Goal: Information Seeking & Learning: Learn about a topic

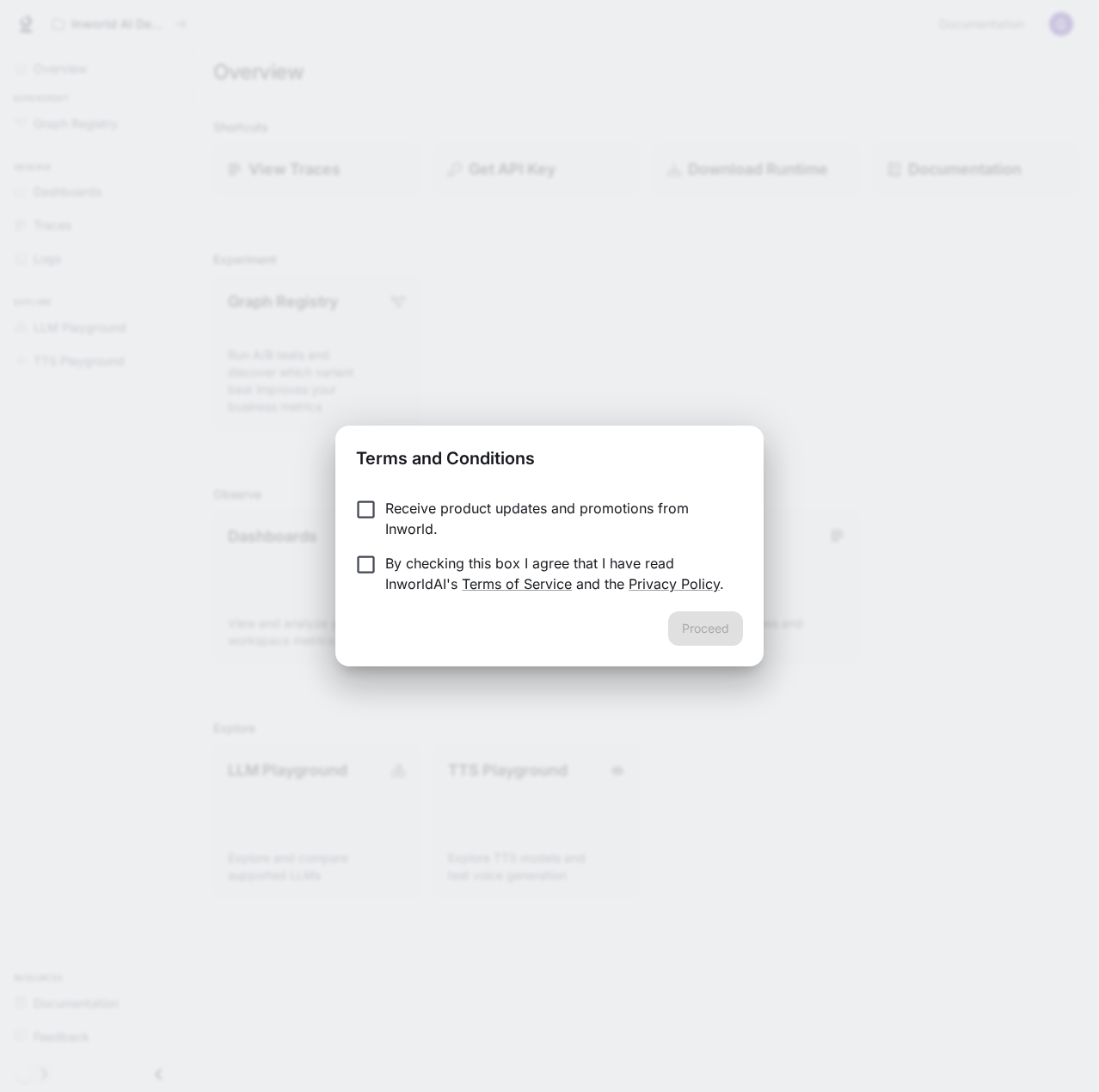
click at [389, 517] on p "Receive product updates and promotions from Inworld." at bounding box center [557, 518] width 344 height 42
click at [389, 518] on p "Receive product updates and promotions from Inworld." at bounding box center [557, 518] width 344 height 42
click at [682, 648] on div "Proceed" at bounding box center [549, 639] width 428 height 55
click at [687, 633] on button "Proceed" at bounding box center [705, 628] width 75 height 34
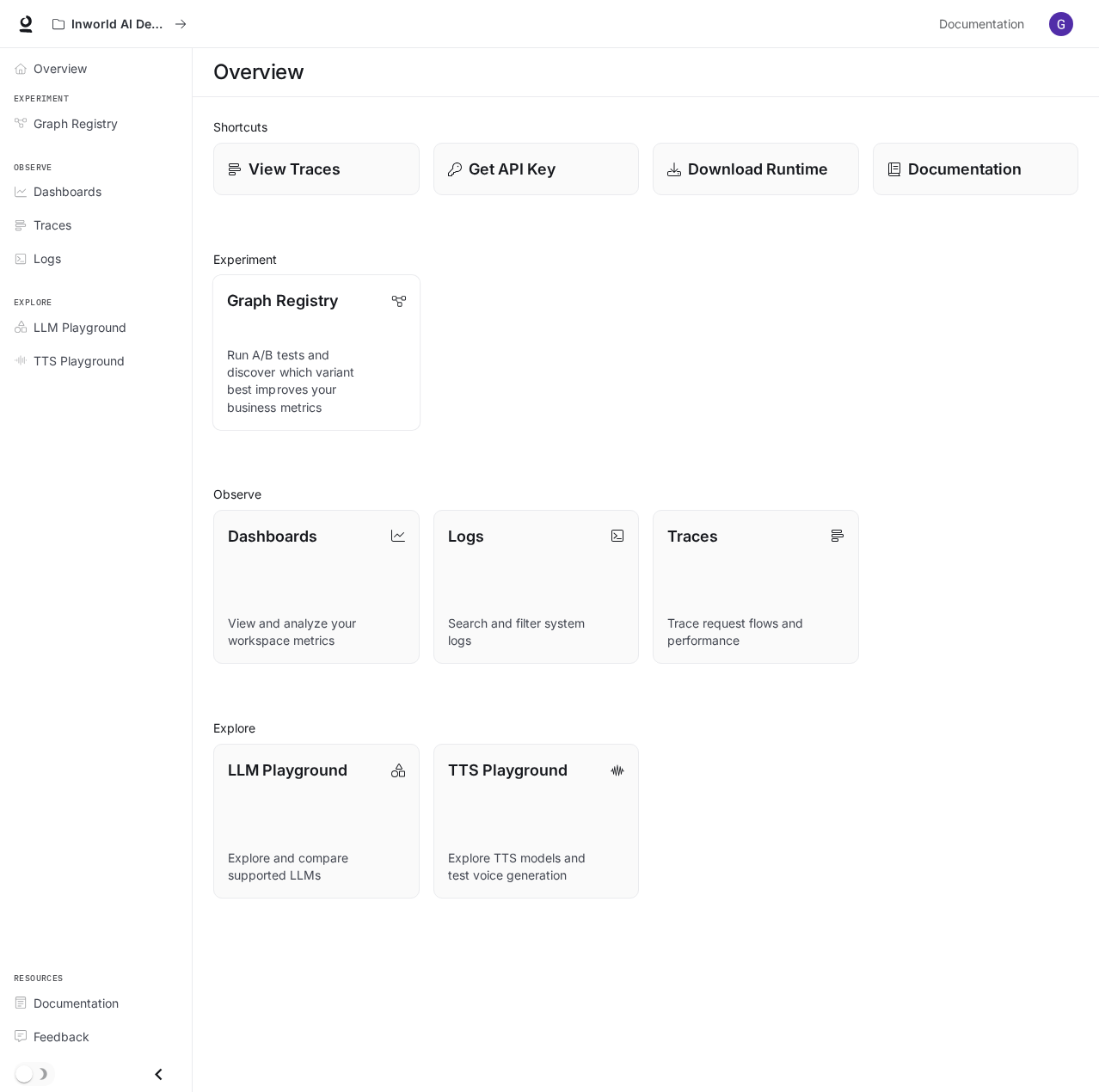
click at [282, 343] on link "Graph Registry Run A/B tests and discover which variant best improves your busi…" at bounding box center [315, 352] width 208 height 155
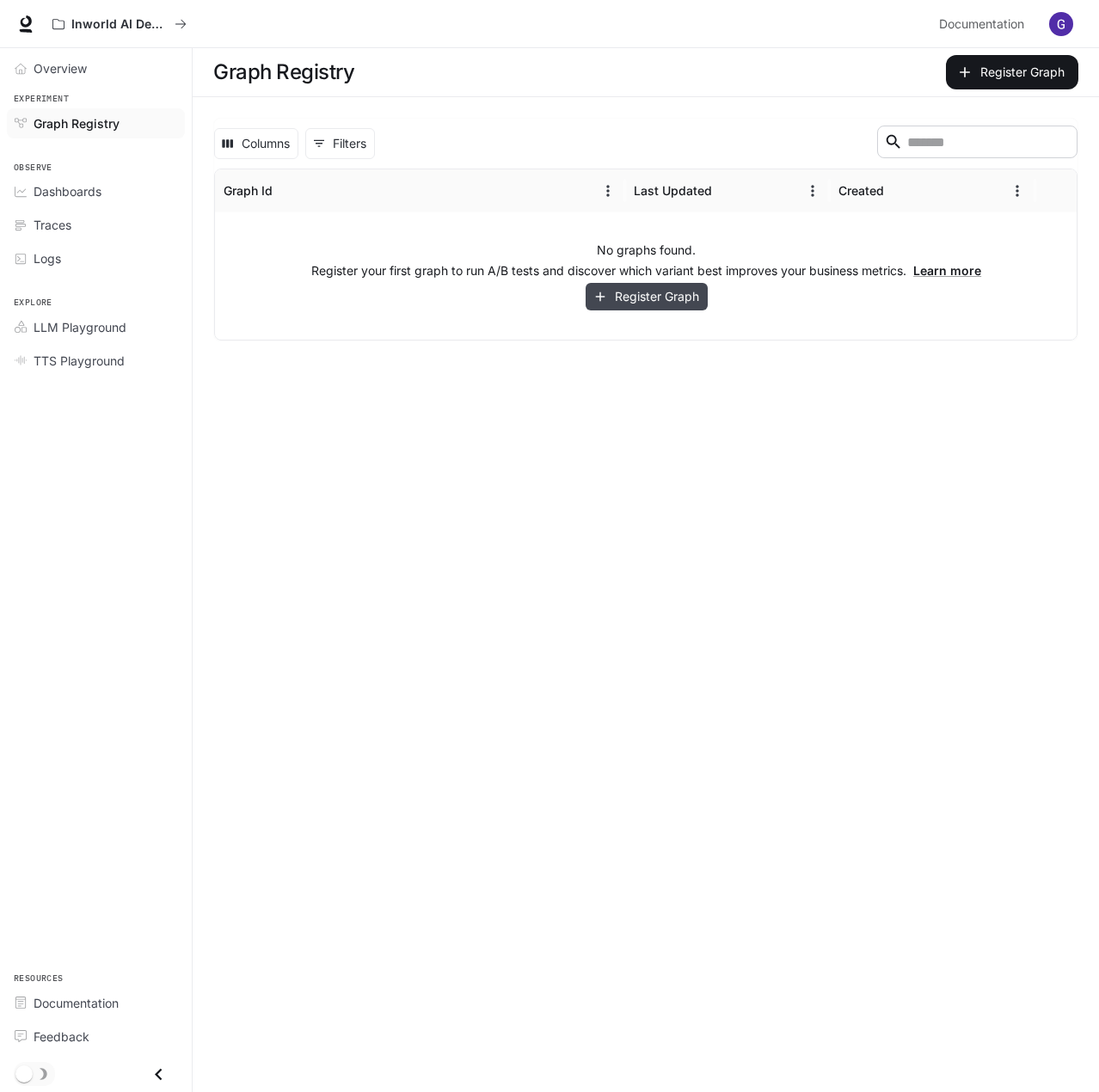
click at [624, 292] on button "Register Graph" at bounding box center [647, 297] width 122 height 28
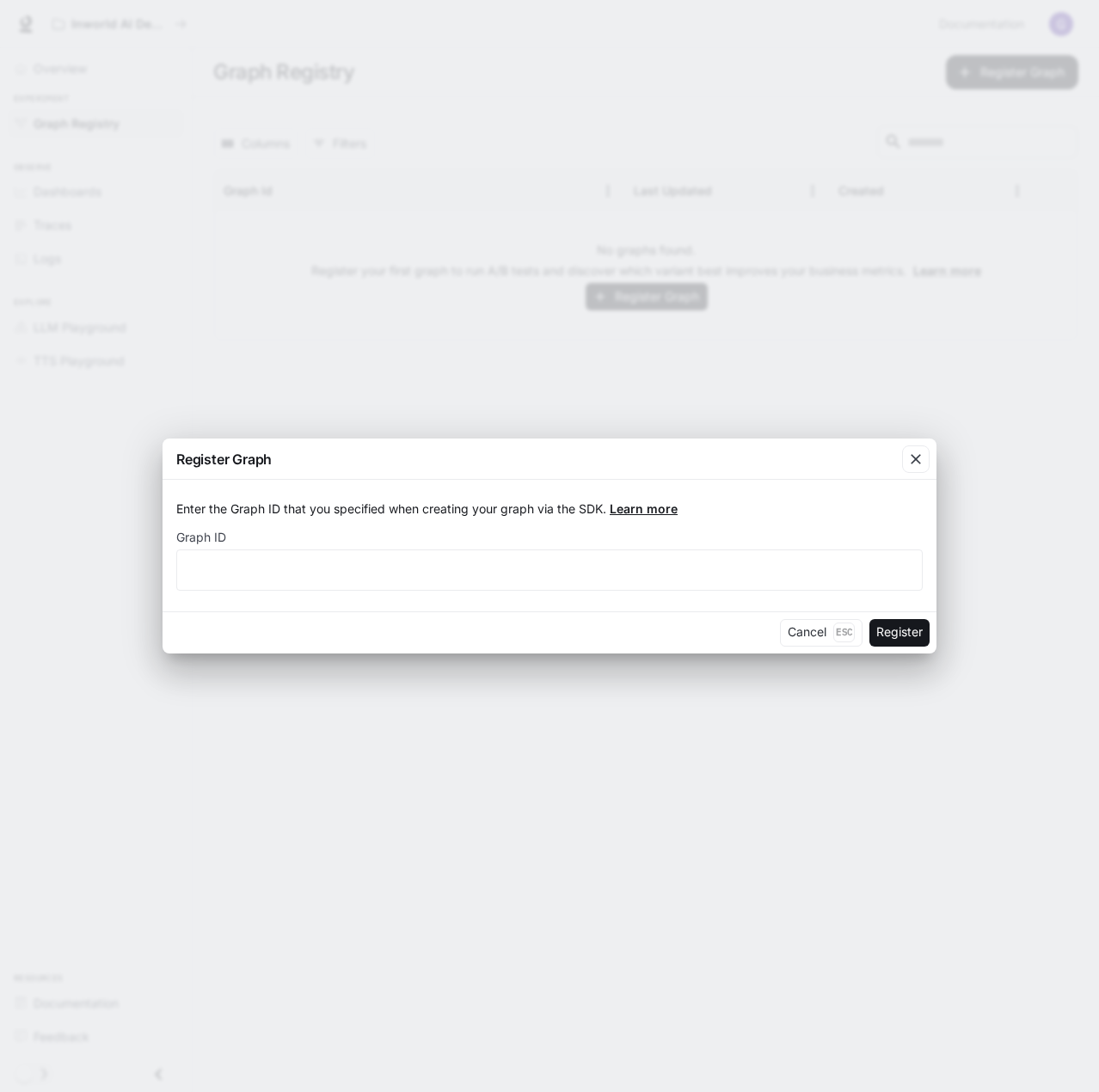
click at [656, 505] on link "Learn more" at bounding box center [643, 508] width 68 height 15
click at [822, 636] on button "Cancel Esc" at bounding box center [821, 633] width 82 height 27
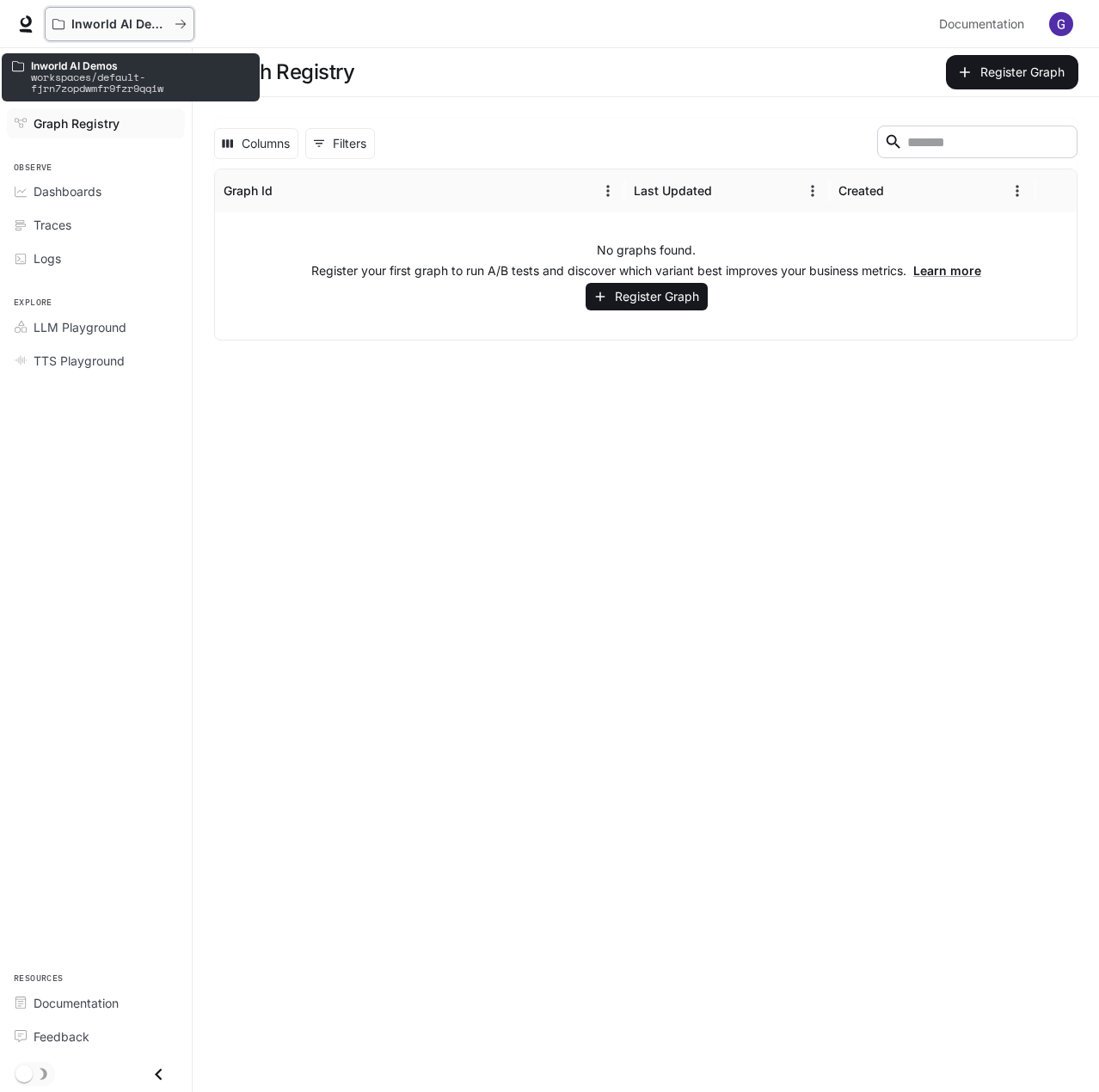
click at [148, 19] on p "Inworld AI Demos" at bounding box center [119, 24] width 96 height 15
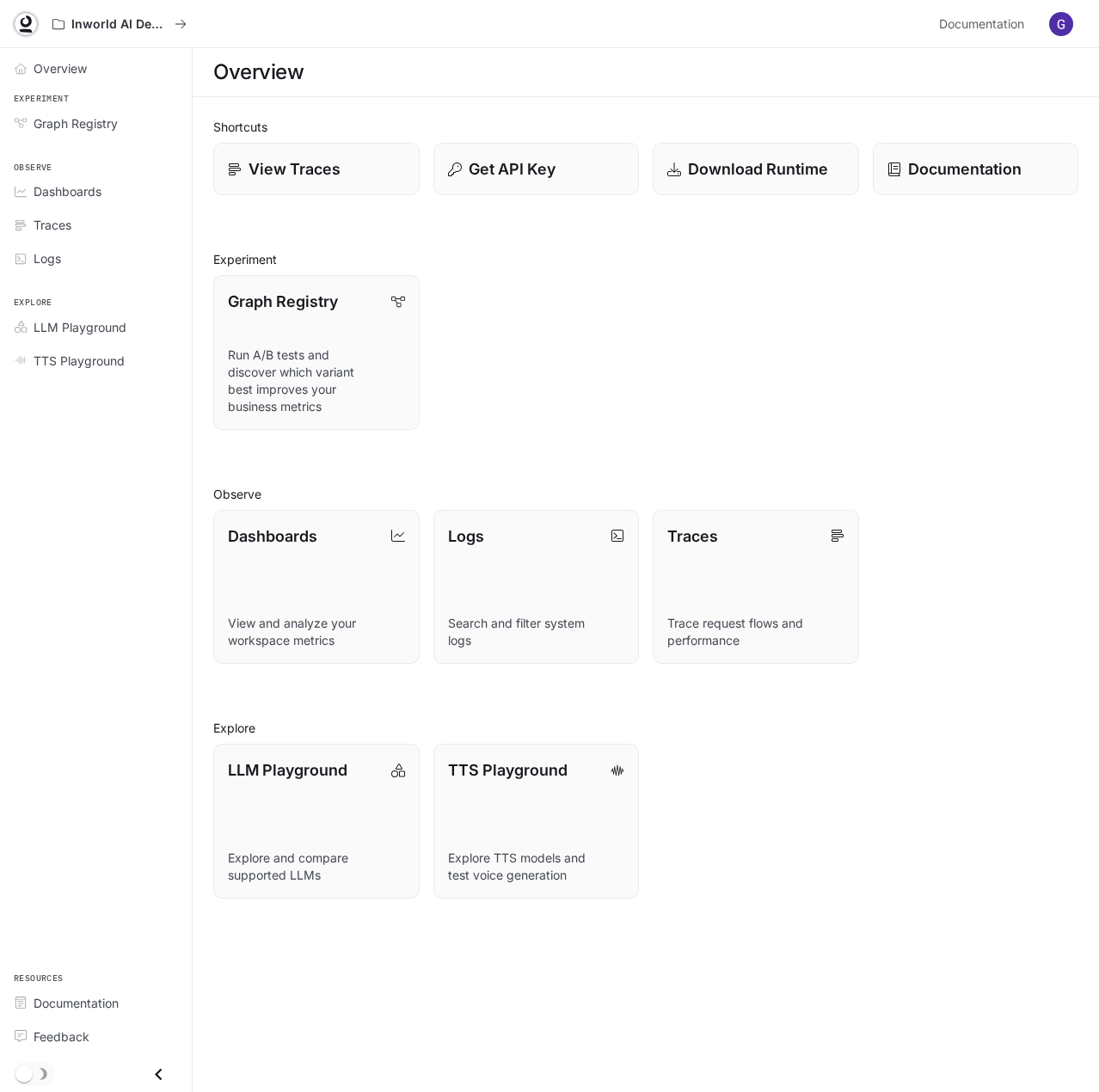
click at [24, 22] on icon at bounding box center [25, 24] width 17 height 17
click at [956, 171] on p "Documentation" at bounding box center [964, 169] width 114 height 23
